Goal: Find specific page/section: Find specific page/section

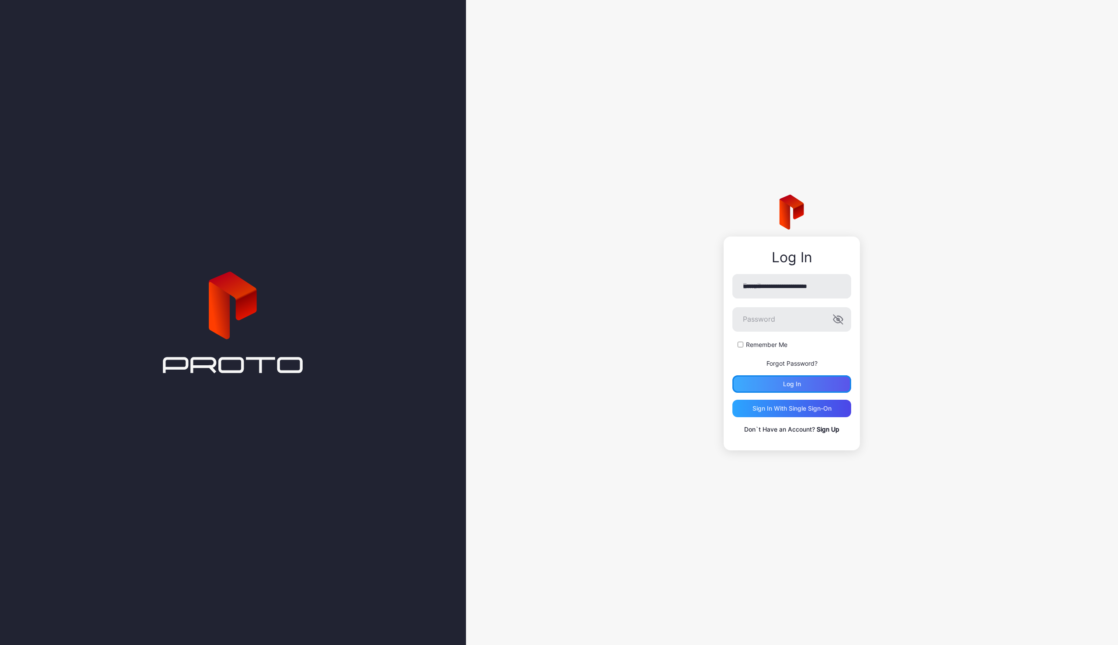
click at [795, 377] on div "Log in" at bounding box center [791, 384] width 119 height 17
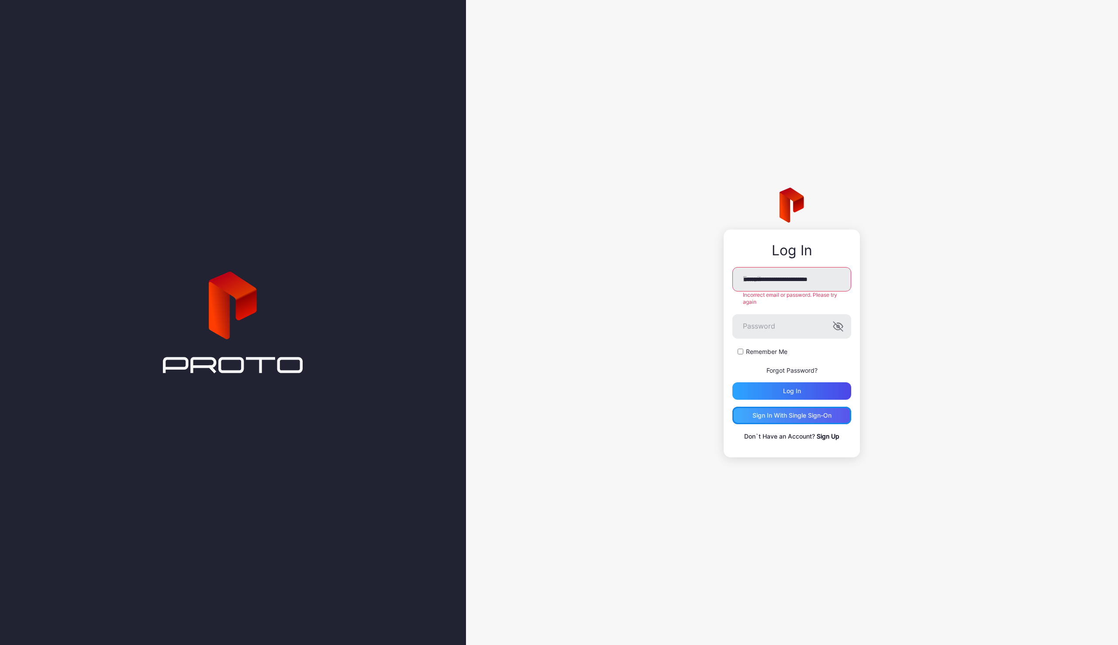
click at [804, 412] on div "Sign in With Single Sign-On" at bounding box center [791, 415] width 79 height 7
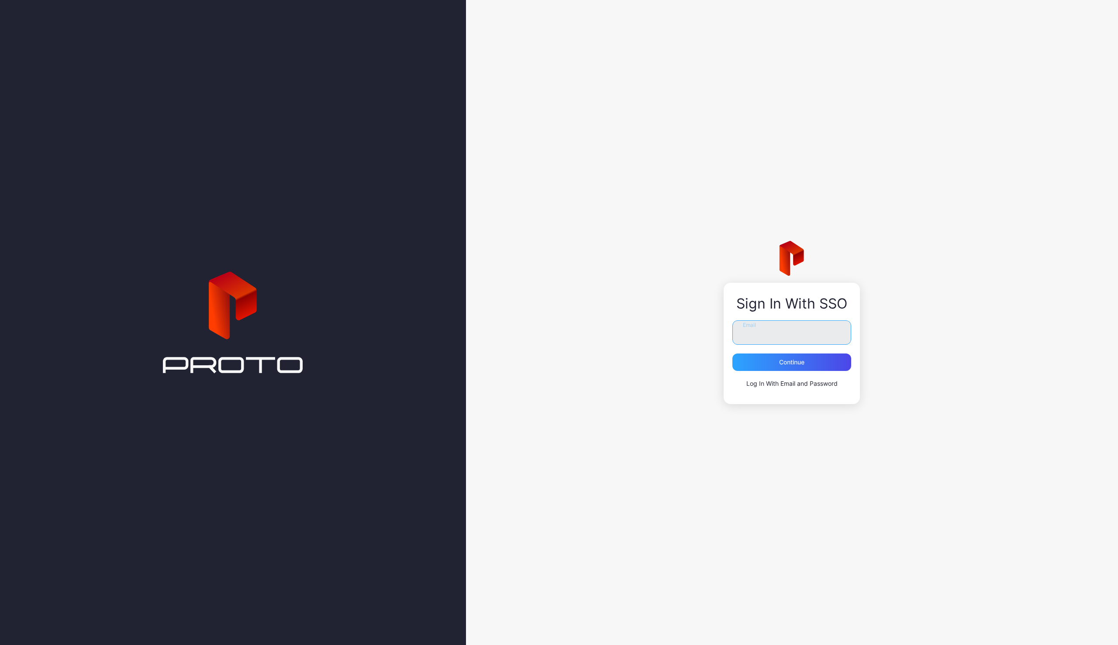
type input "**********"
click at [743, 360] on div "Continue" at bounding box center [791, 362] width 119 height 17
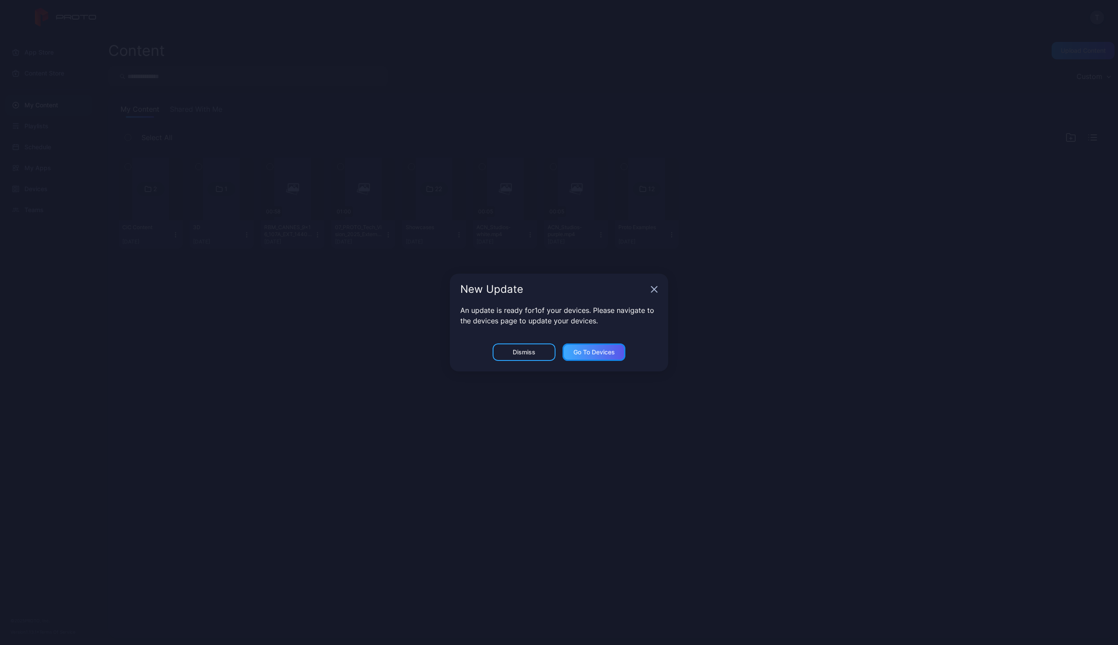
click at [600, 355] on div "Go to devices" at bounding box center [593, 352] width 41 height 7
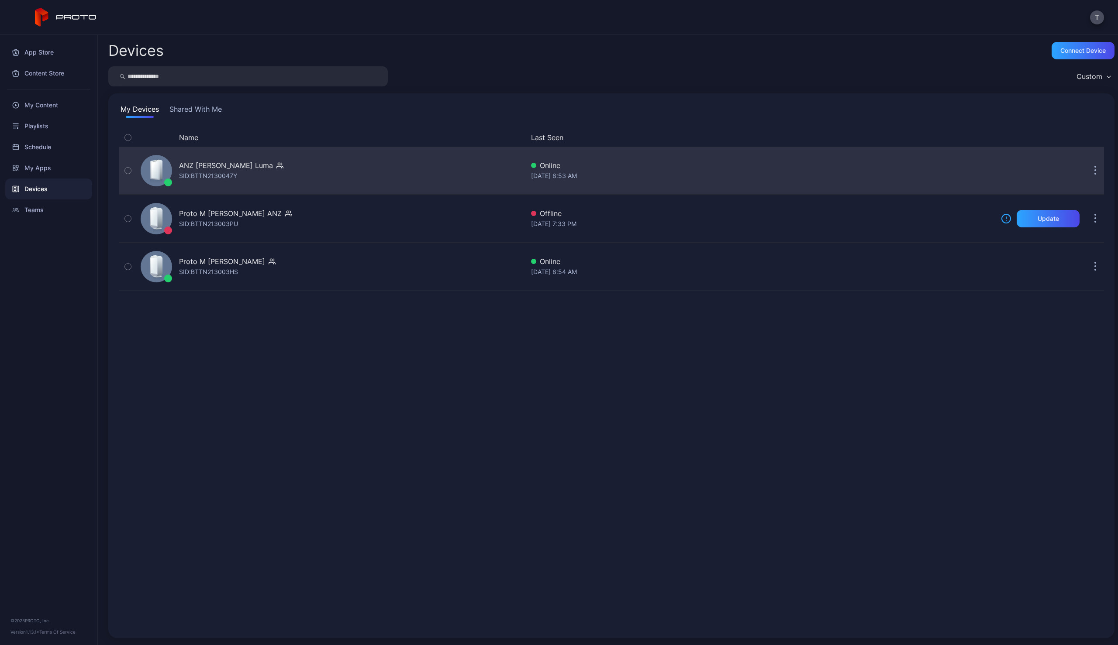
click at [154, 172] on icon at bounding box center [155, 170] width 7 height 17
